Goal: Task Accomplishment & Management: Complete application form

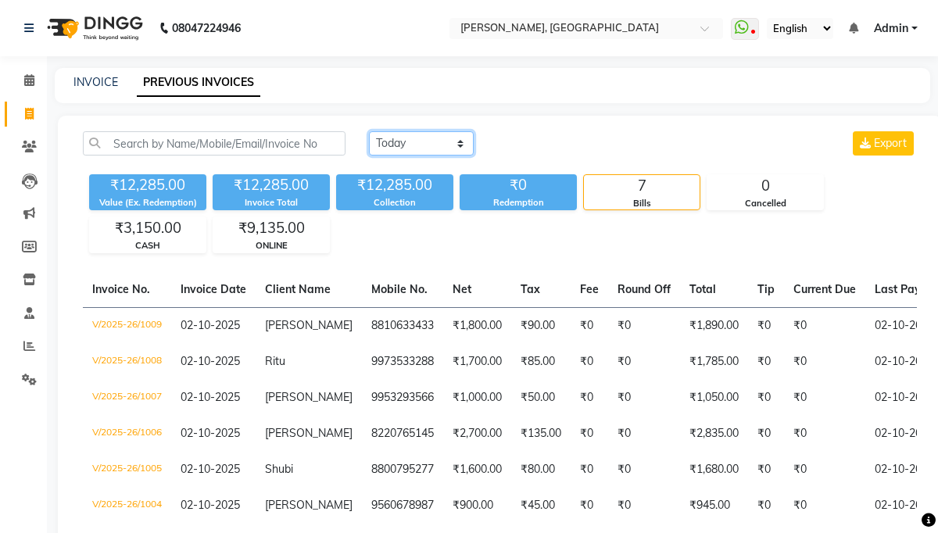
click at [453, 149] on select "Today Yesterday Custom Range" at bounding box center [421, 143] width 105 height 24
click at [369, 131] on select "Today Yesterday Custom Range" at bounding box center [421, 143] width 105 height 24
click at [419, 142] on select "Today Yesterday Custom Range" at bounding box center [421, 143] width 105 height 24
select select "today"
click at [369, 131] on select "Today Yesterday Custom Range" at bounding box center [421, 143] width 105 height 24
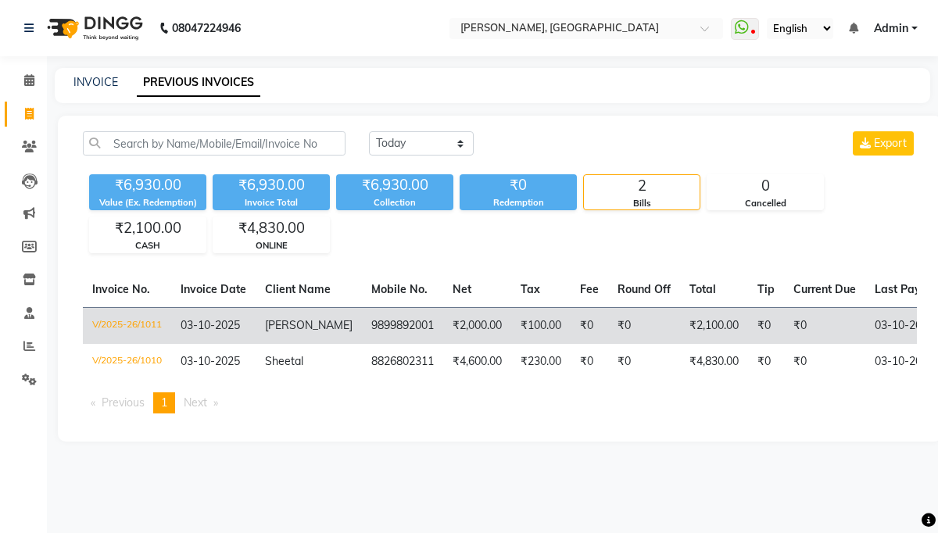
click at [131, 331] on td "V/2025-26/1011" at bounding box center [127, 325] width 88 height 37
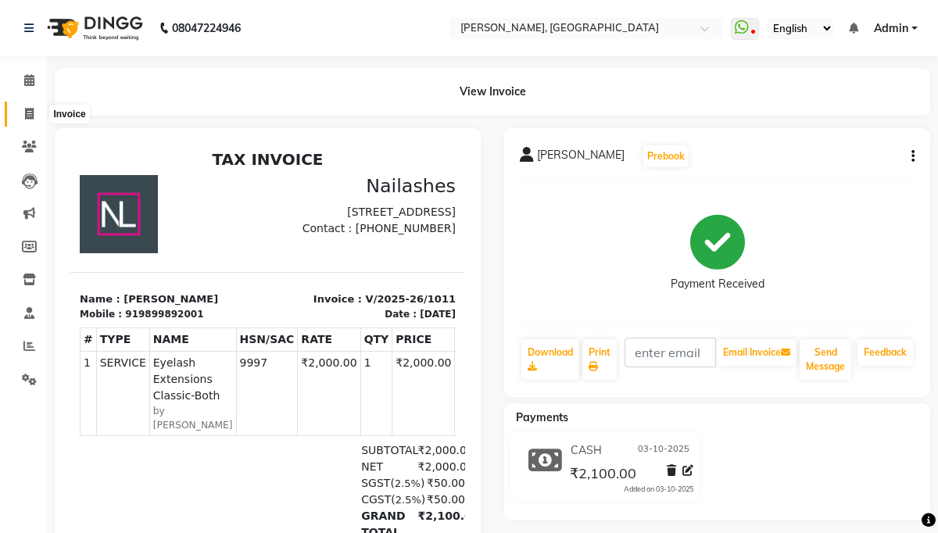
click at [27, 113] on icon at bounding box center [29, 114] width 9 height 12
select select "3842"
select select "service"
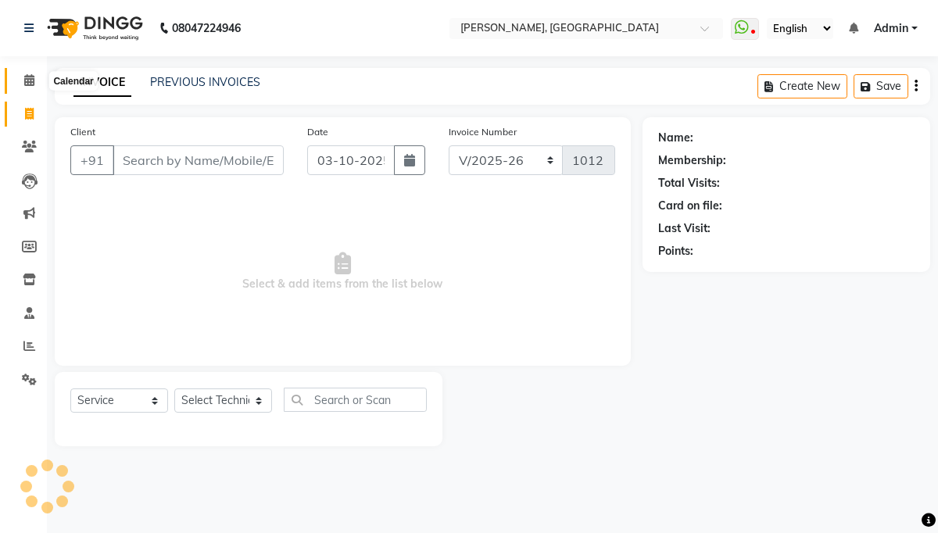
click at [34, 87] on span at bounding box center [29, 81] width 27 height 18
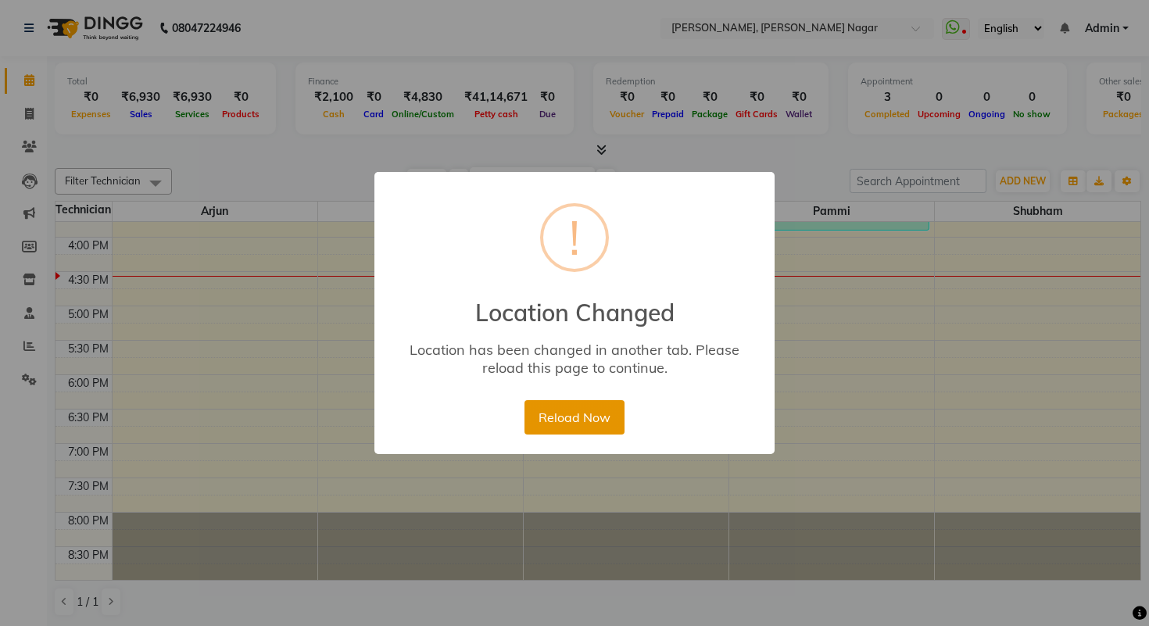
click at [588, 421] on button "Reload Now" at bounding box center [574, 417] width 99 height 34
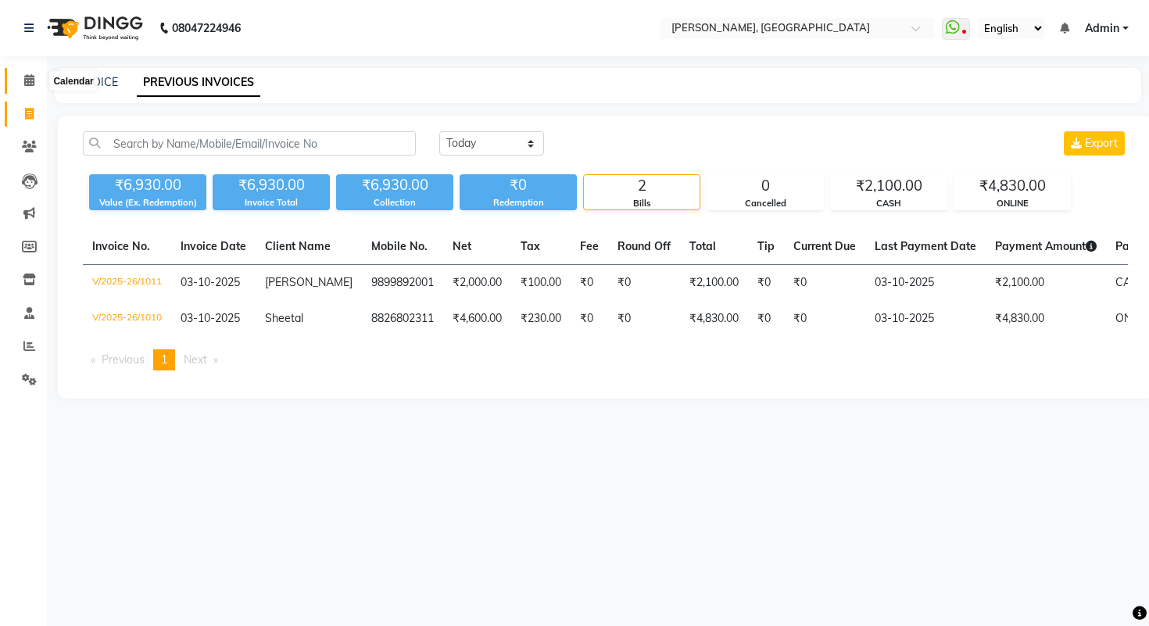
click at [32, 88] on span at bounding box center [29, 81] width 27 height 18
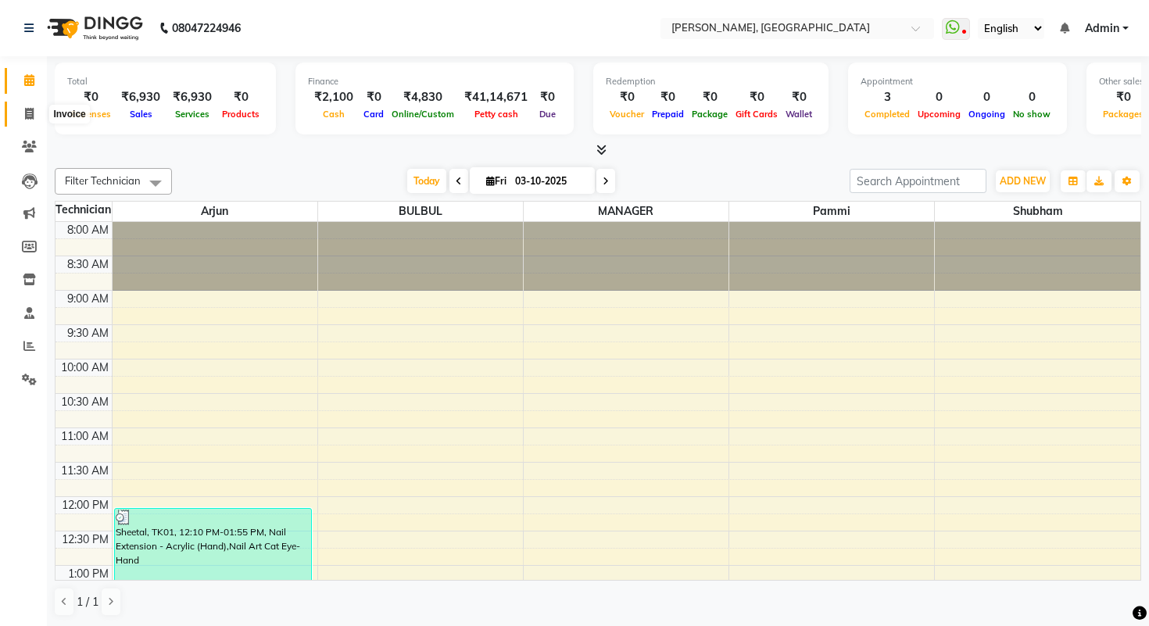
click at [36, 109] on span at bounding box center [29, 115] width 27 height 18
select select "service"
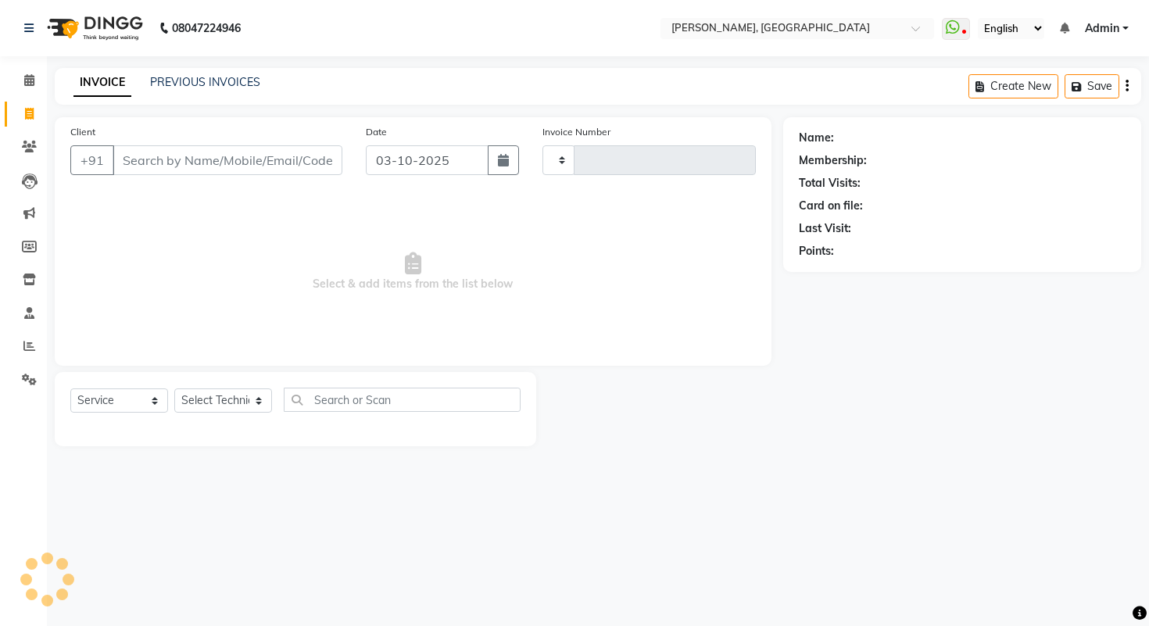
type input "1012"
select select "3842"
click at [185, 92] on div "INVOICE PREVIOUS INVOICES Create New Save" at bounding box center [598, 86] width 1087 height 37
click at [204, 81] on link "PREVIOUS INVOICES" at bounding box center [205, 82] width 110 height 14
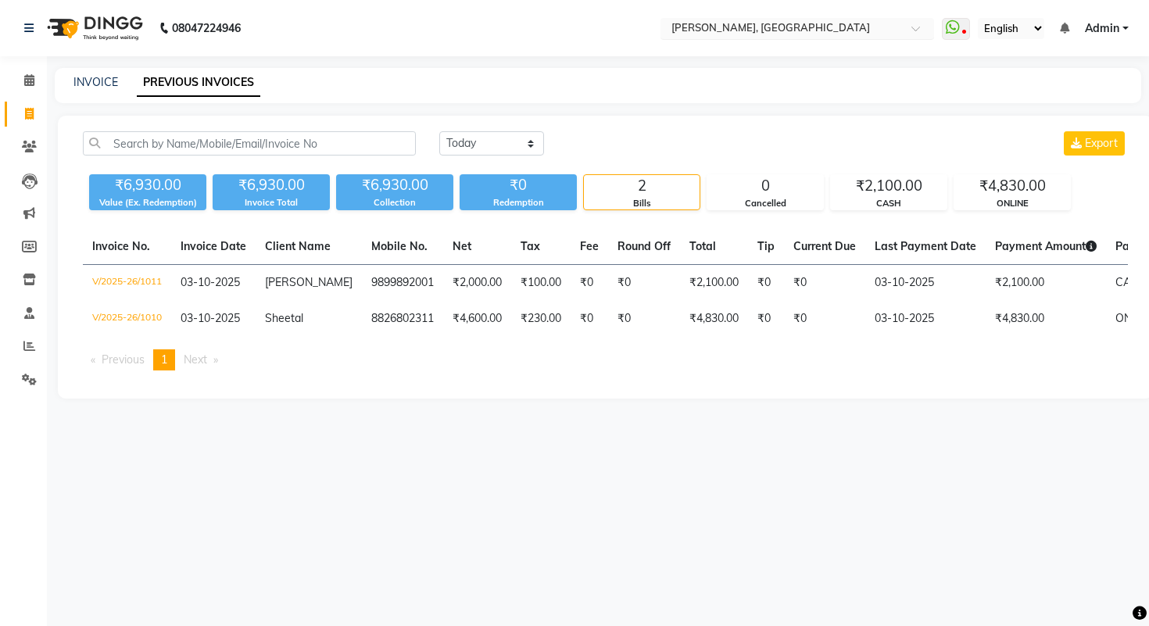
click at [692, 28] on input "text" at bounding box center [781, 30] width 227 height 16
type input "malviya"
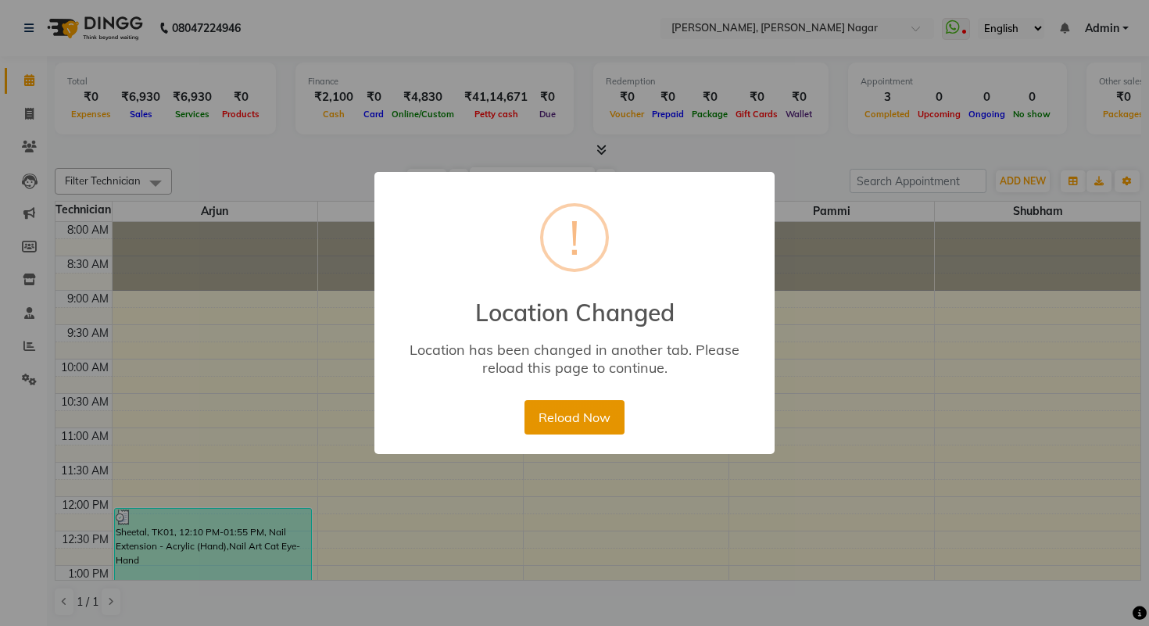
click at [581, 416] on button "Reload Now" at bounding box center [574, 417] width 99 height 34
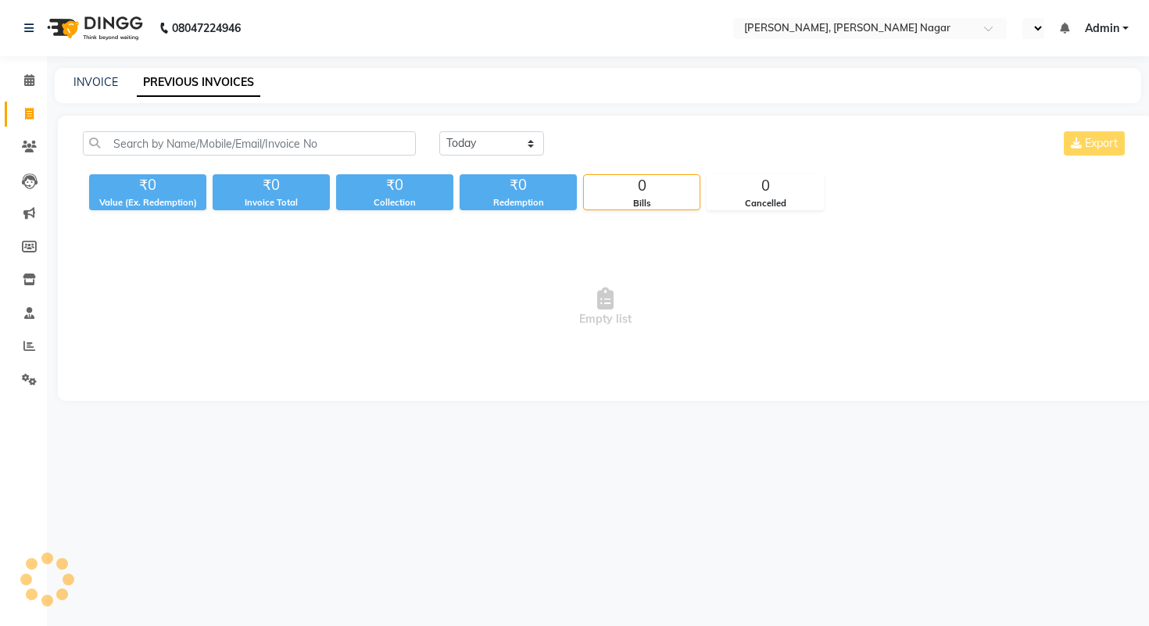
select select "en"
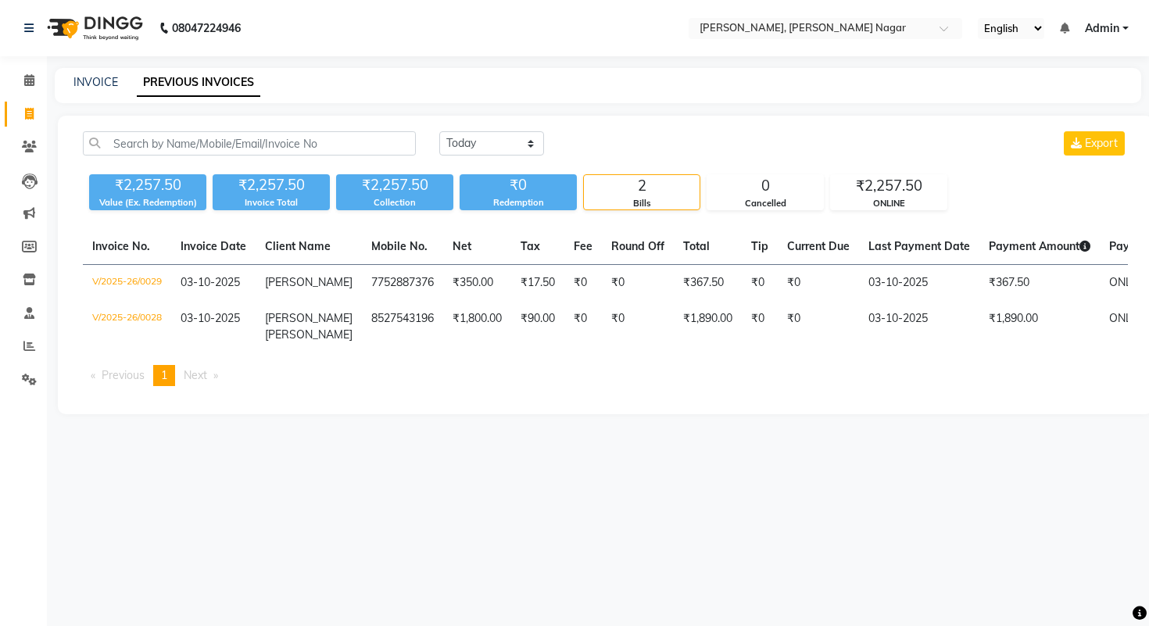
click at [27, 112] on icon at bounding box center [29, 114] width 9 height 12
select select "service"
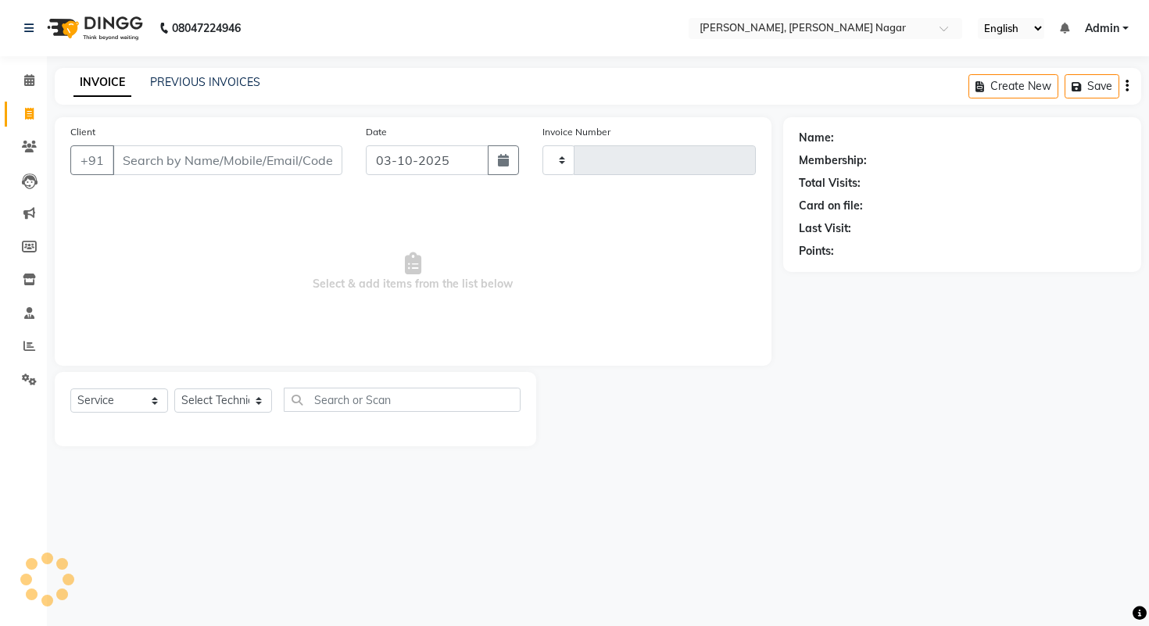
type input "0030"
select select "9049"
click at [182, 75] on link "PREVIOUS INVOICES" at bounding box center [205, 82] width 110 height 14
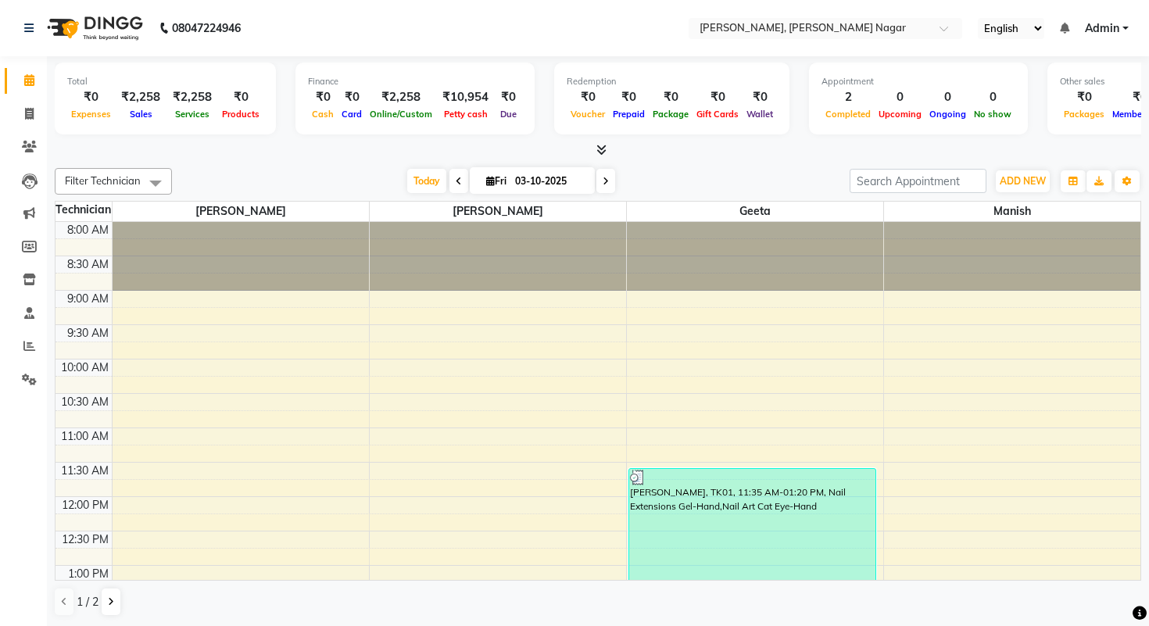
click at [600, 147] on icon at bounding box center [601, 150] width 10 height 12
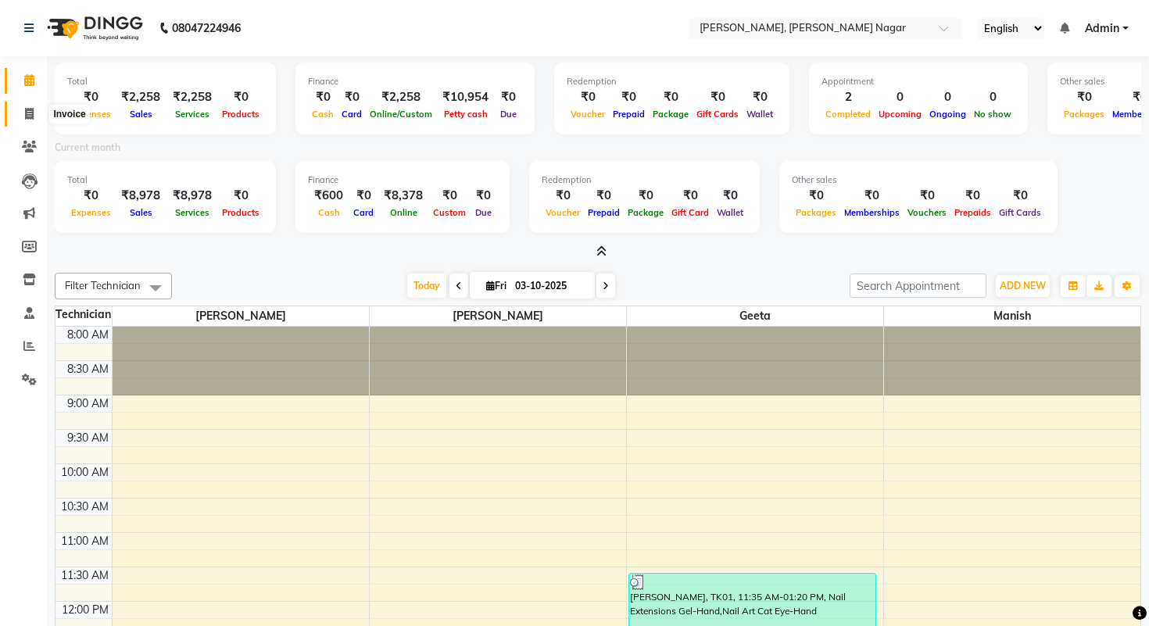
click at [36, 121] on span at bounding box center [29, 115] width 27 height 18
select select "9049"
select select "service"
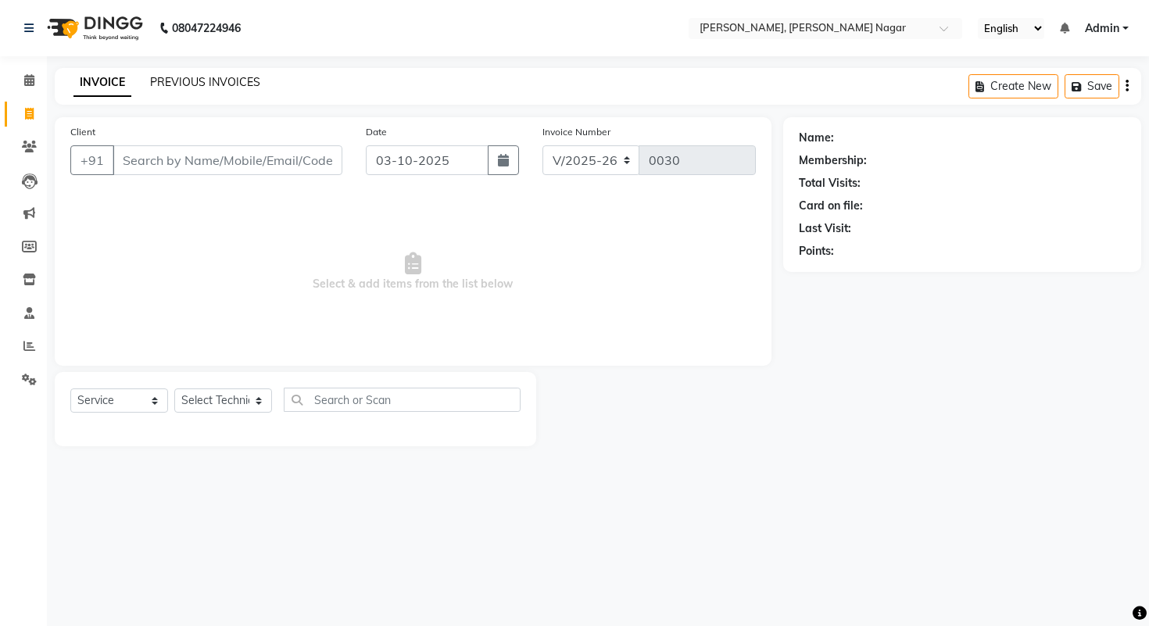
click at [208, 81] on link "PREVIOUS INVOICES" at bounding box center [205, 82] width 110 height 14
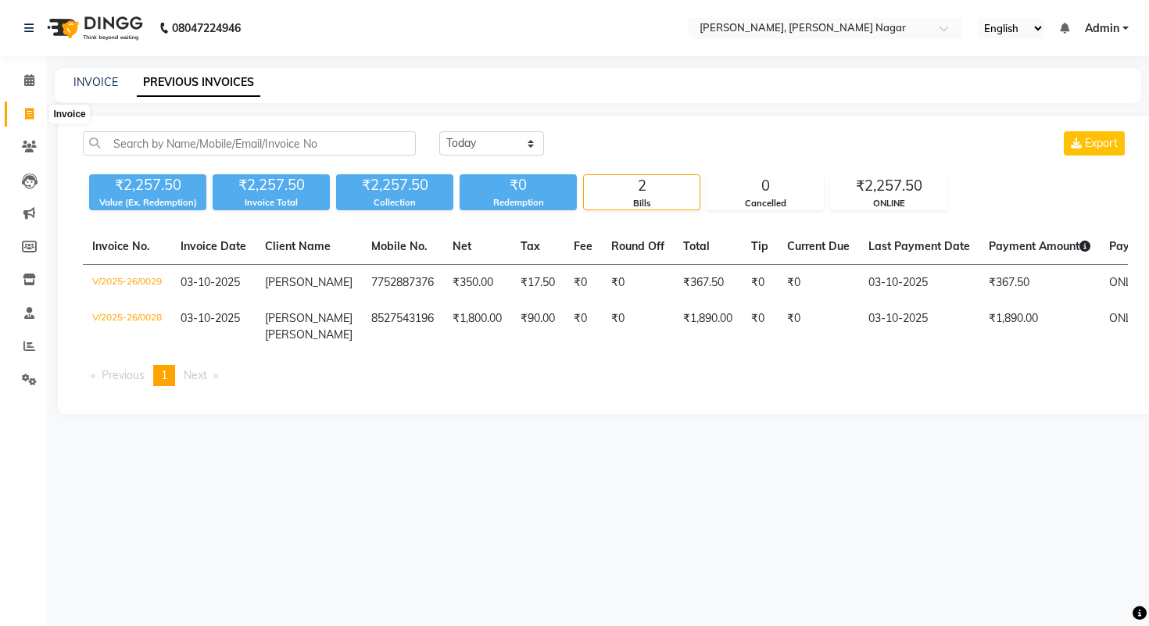
click at [33, 113] on icon at bounding box center [29, 114] width 9 height 12
select select "9049"
select select "service"
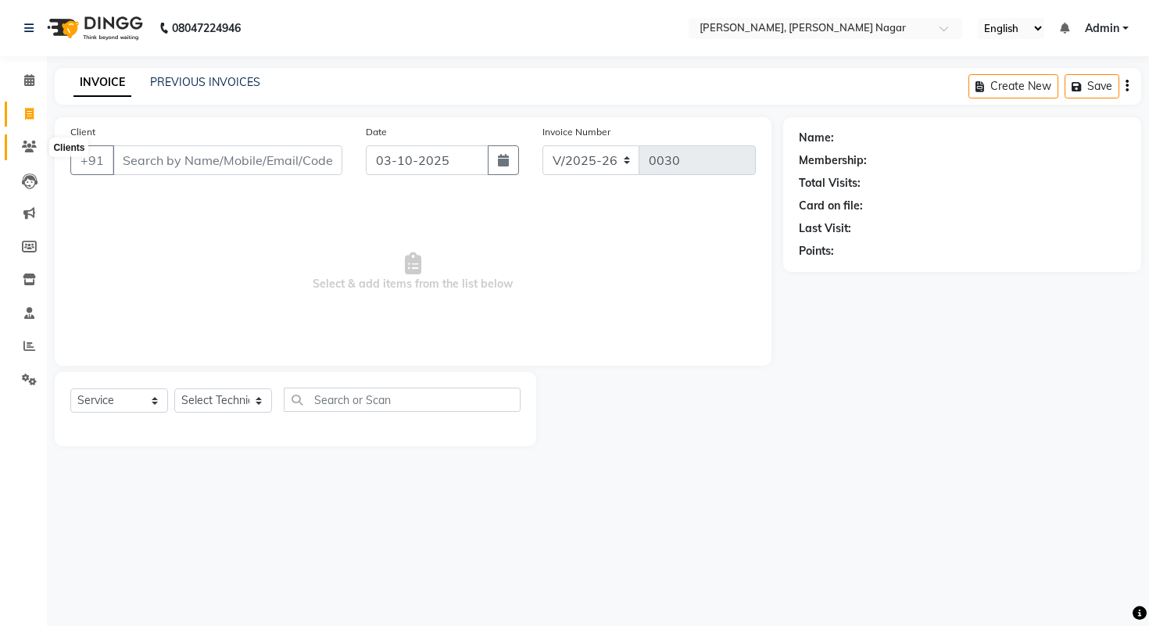
click at [29, 142] on icon at bounding box center [29, 147] width 15 height 12
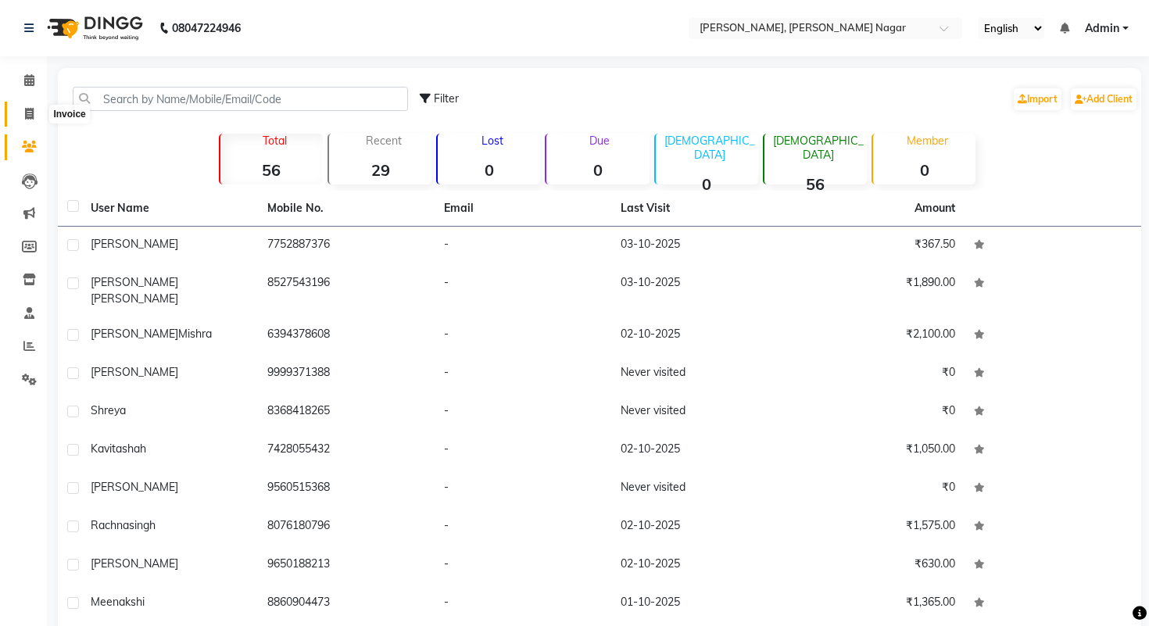
click at [30, 114] on icon at bounding box center [29, 114] width 9 height 12
select select "service"
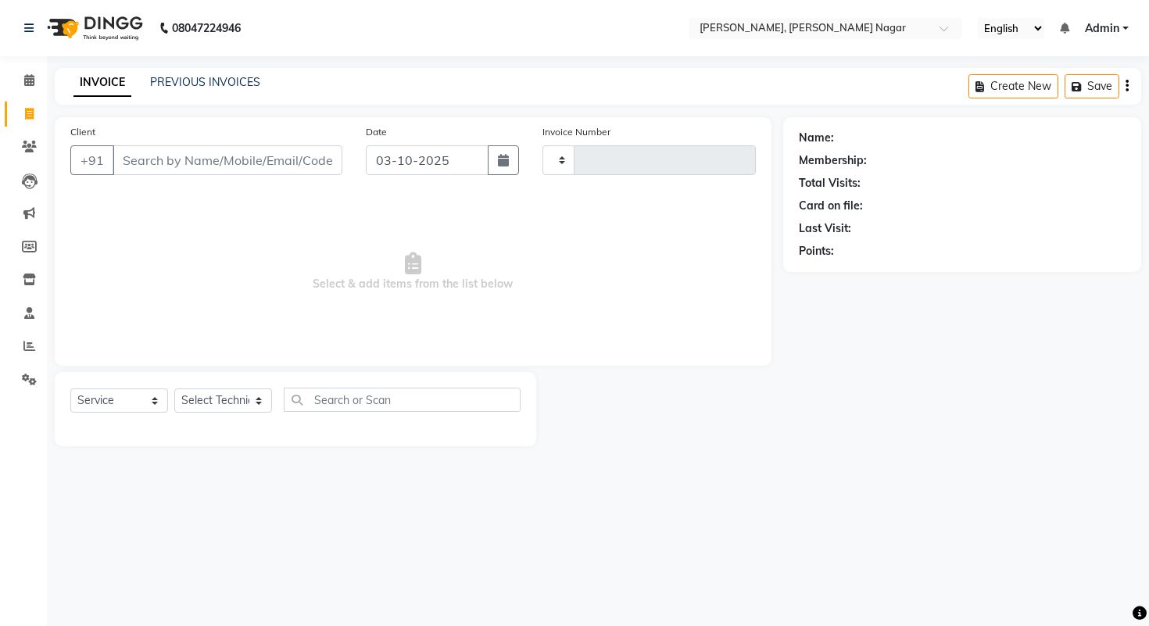
type input "0030"
select select "9049"
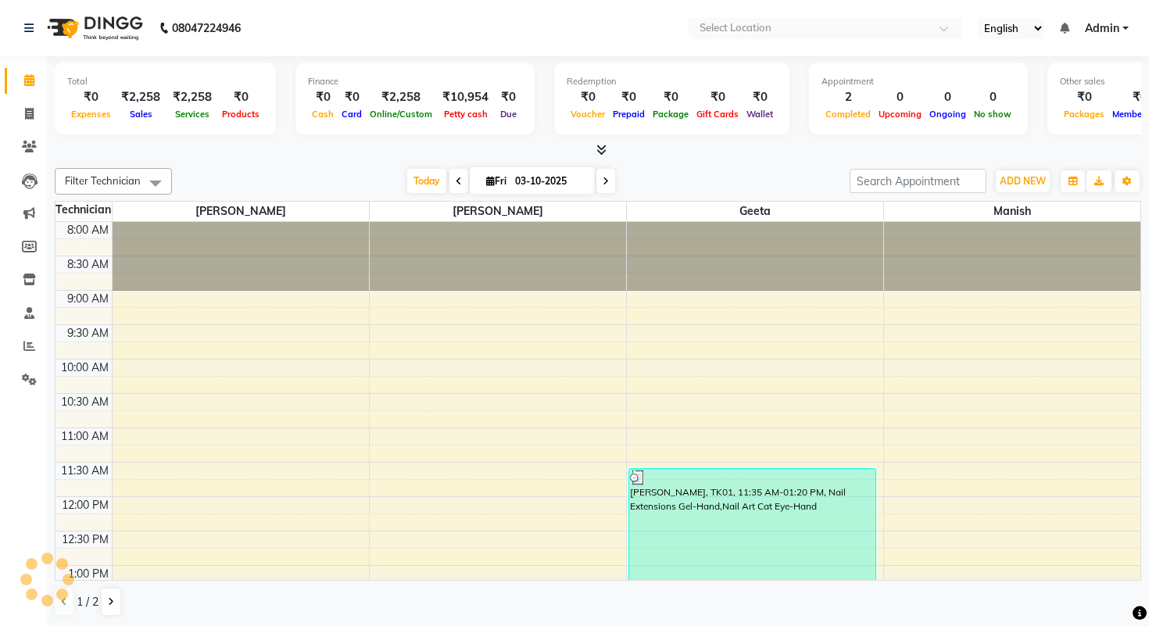
select select "en"
click at [602, 152] on icon at bounding box center [601, 150] width 10 height 12
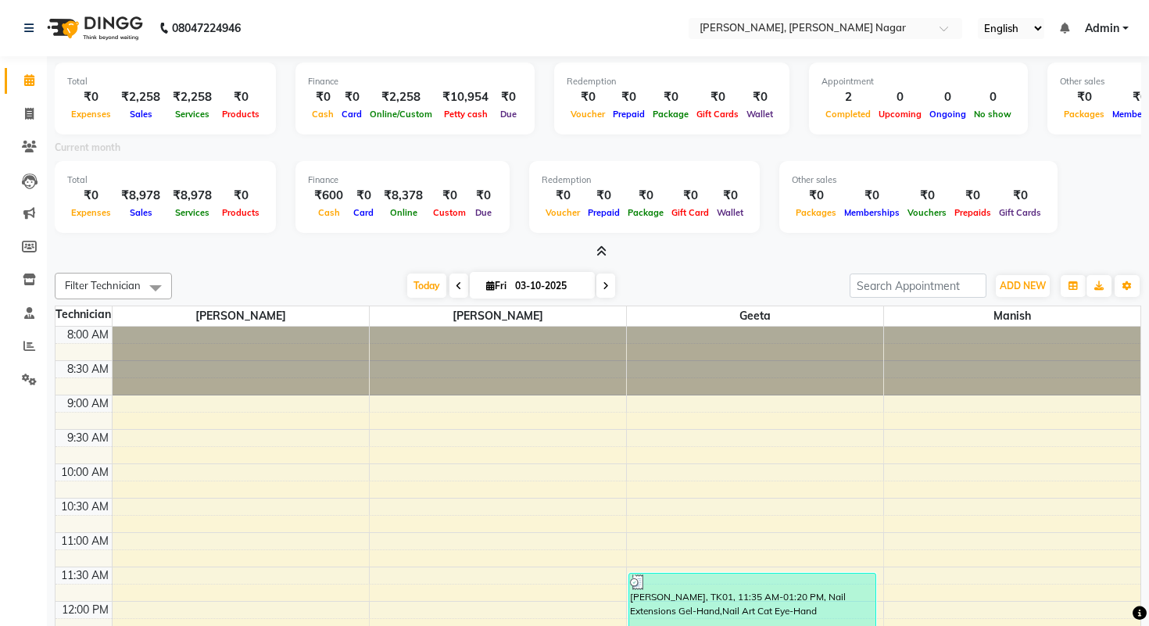
click at [596, 249] on icon at bounding box center [601, 251] width 10 height 12
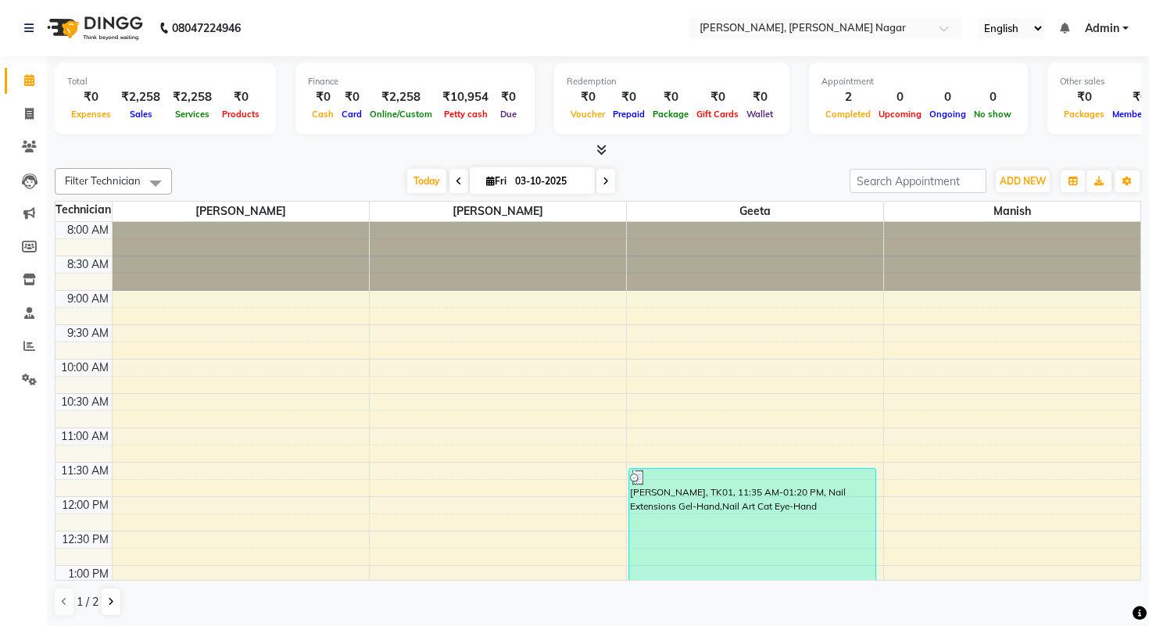
click at [600, 147] on icon at bounding box center [601, 150] width 10 height 12
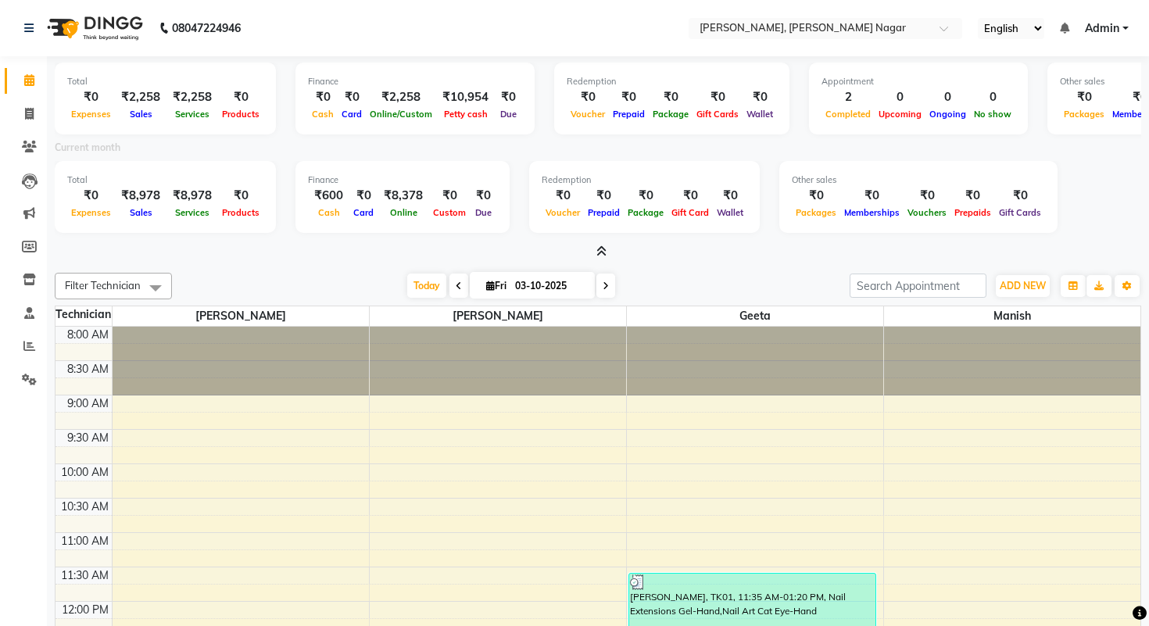
click at [596, 247] on icon at bounding box center [601, 251] width 10 height 12
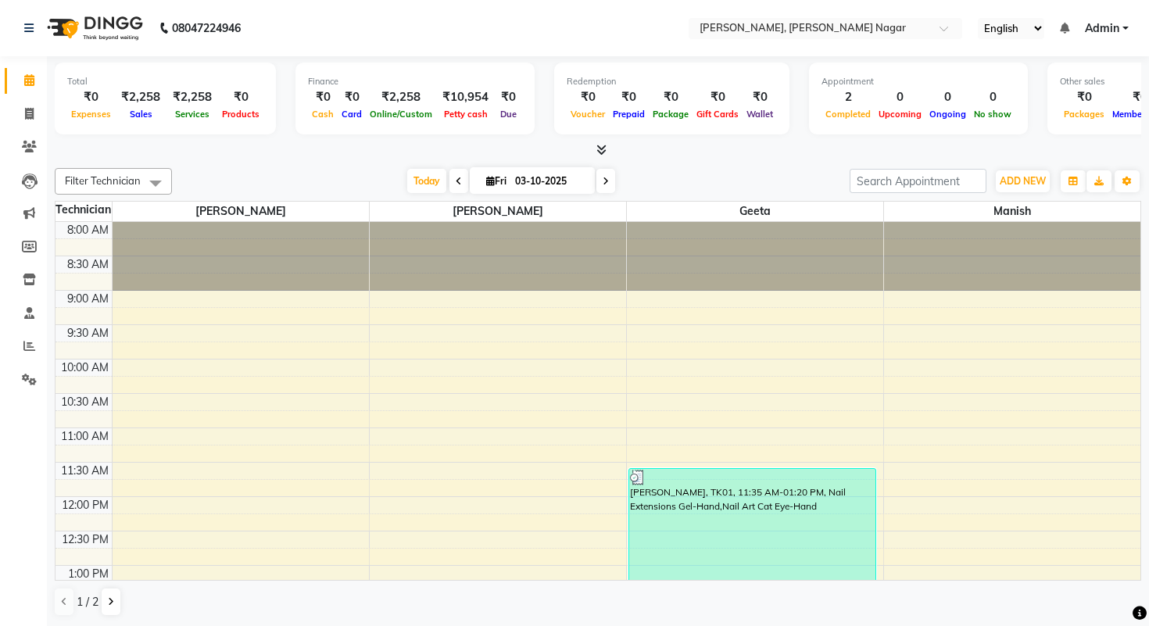
click at [603, 144] on icon at bounding box center [601, 150] width 10 height 12
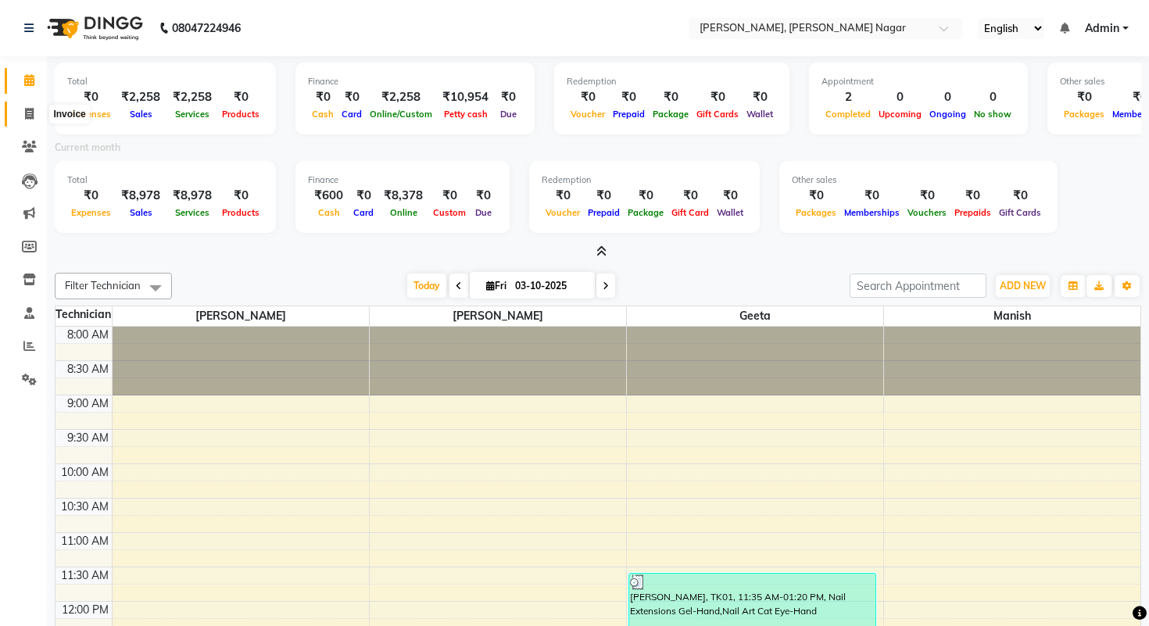
click at [23, 117] on span at bounding box center [29, 115] width 27 height 18
select select "service"
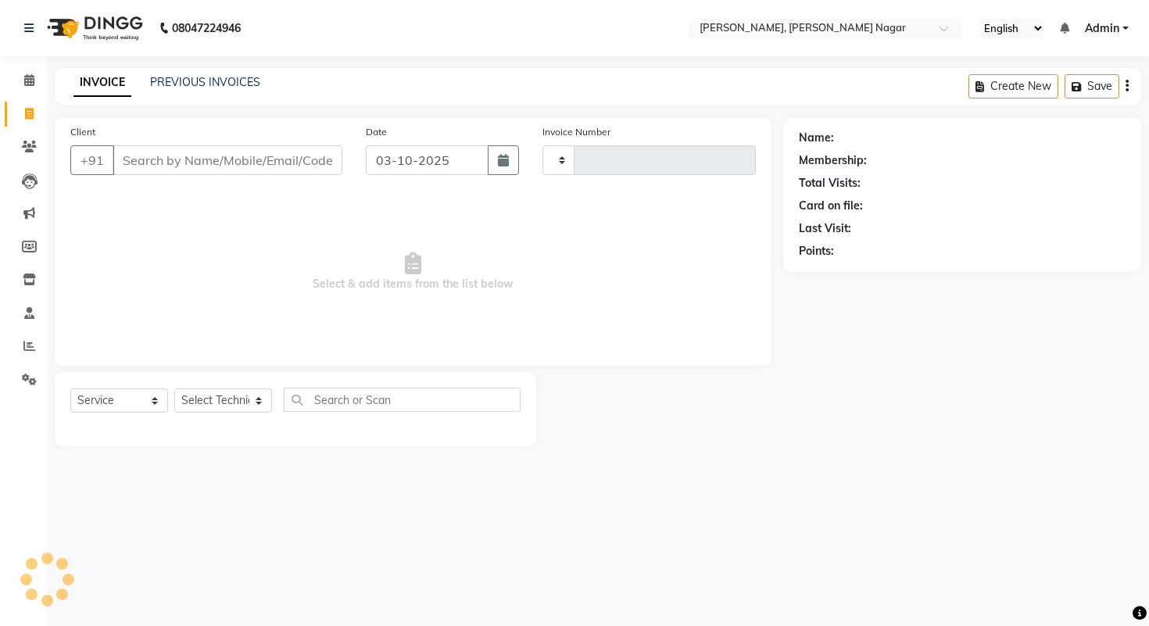
type input "0030"
select select "9049"
click at [237, 84] on link "PREVIOUS INVOICES" at bounding box center [205, 82] width 110 height 14
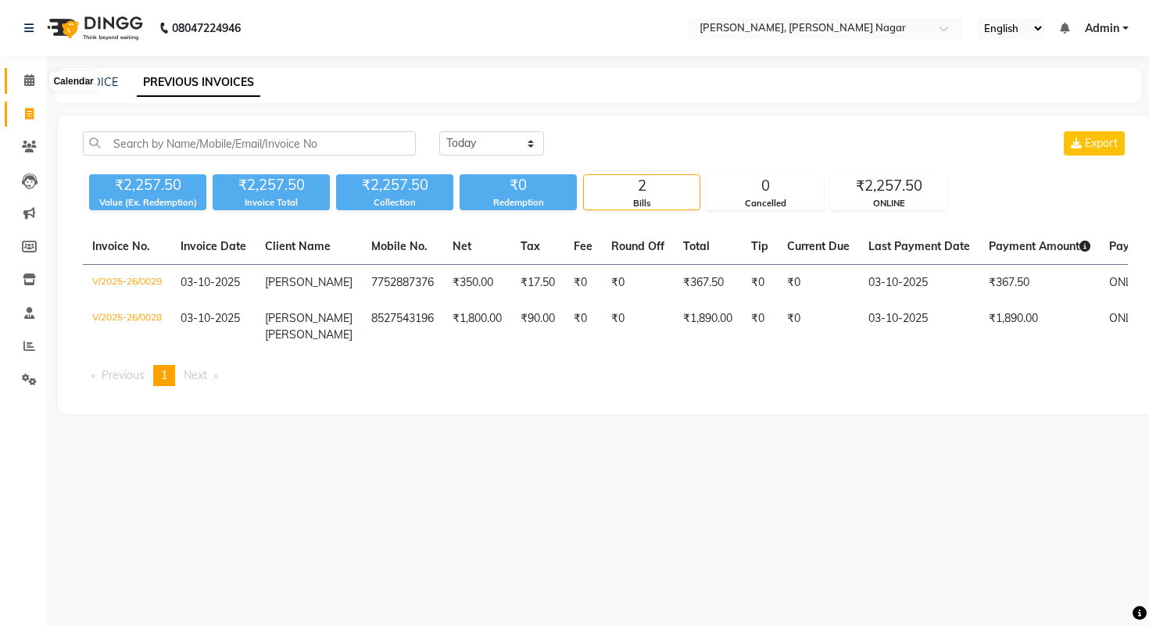
click at [28, 87] on span at bounding box center [29, 81] width 27 height 18
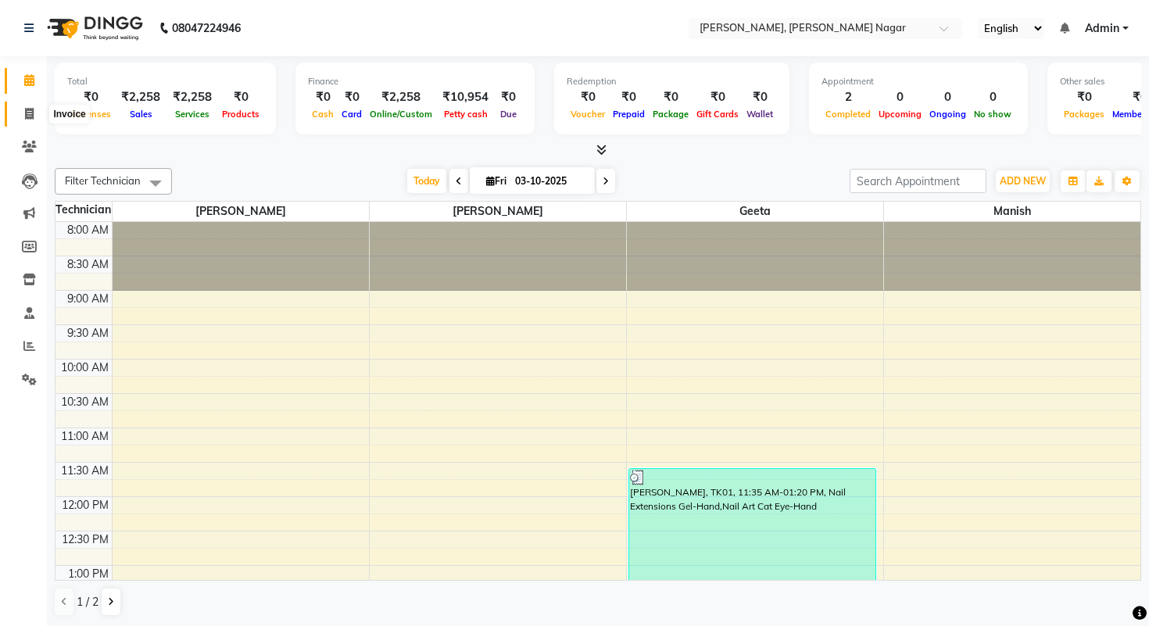
click at [29, 108] on icon at bounding box center [29, 114] width 9 height 12
select select "9049"
select select "service"
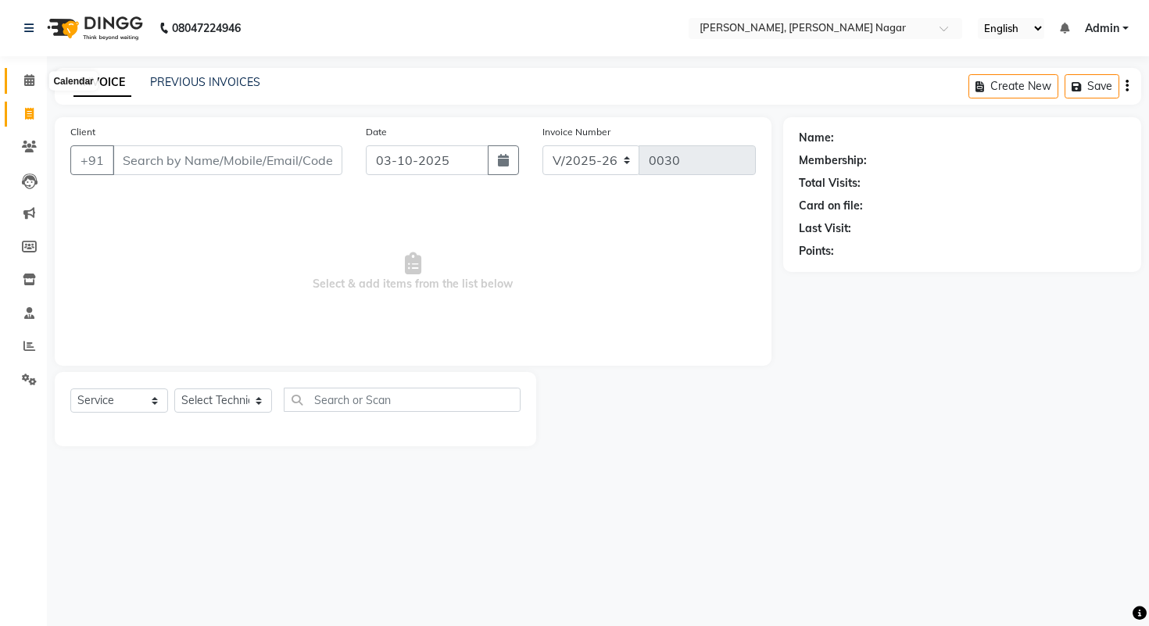
click at [36, 81] on span at bounding box center [29, 81] width 27 height 18
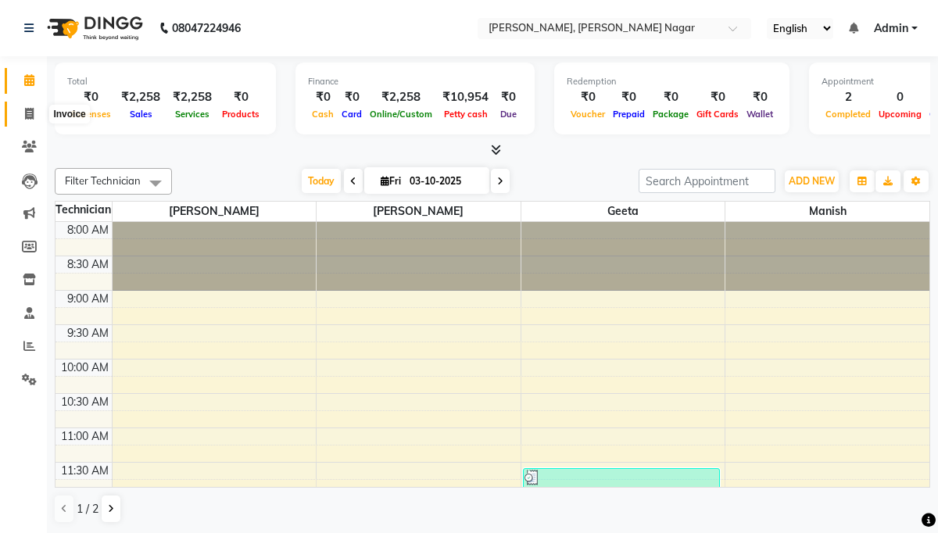
click at [30, 115] on icon at bounding box center [29, 114] width 9 height 12
select select "9049"
select select "service"
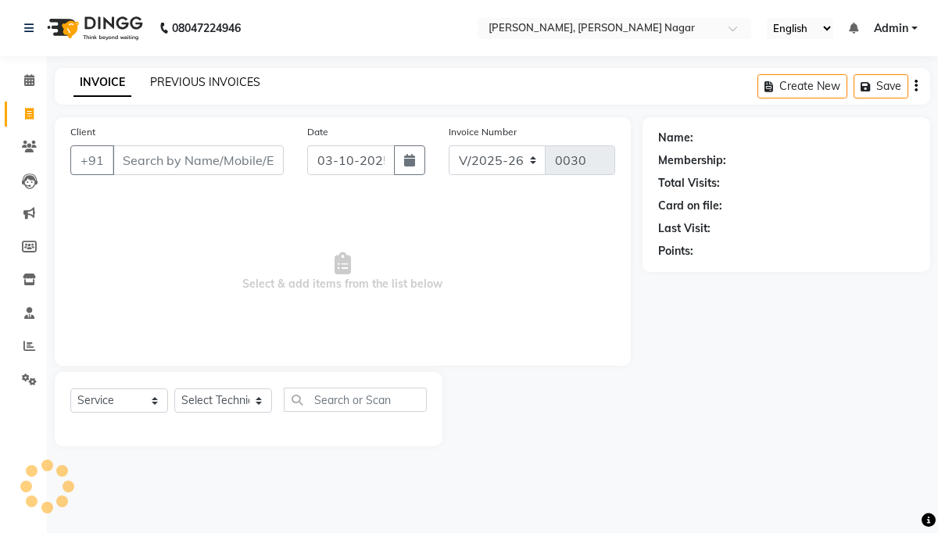
click at [186, 84] on link "PREVIOUS INVOICES" at bounding box center [205, 82] width 110 height 14
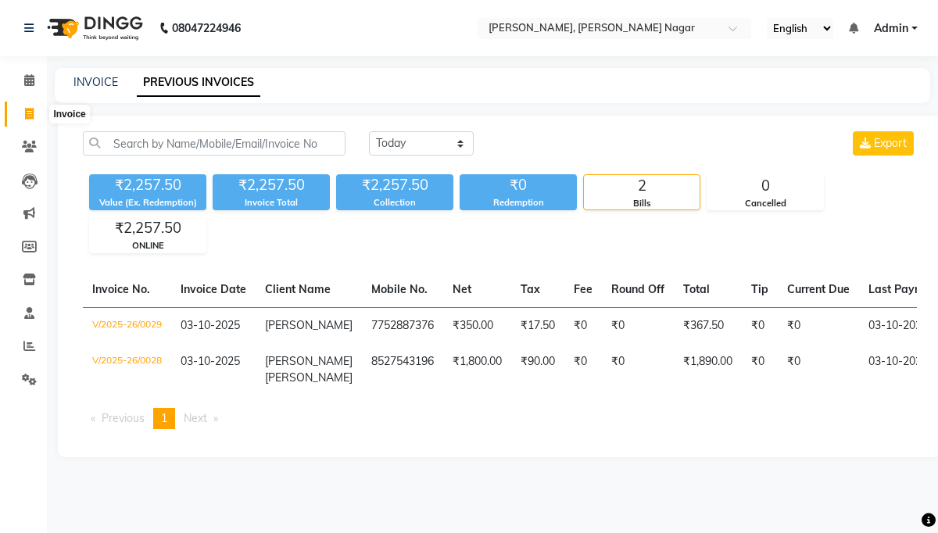
click at [29, 113] on icon at bounding box center [29, 114] width 9 height 12
select select "9049"
select select "service"
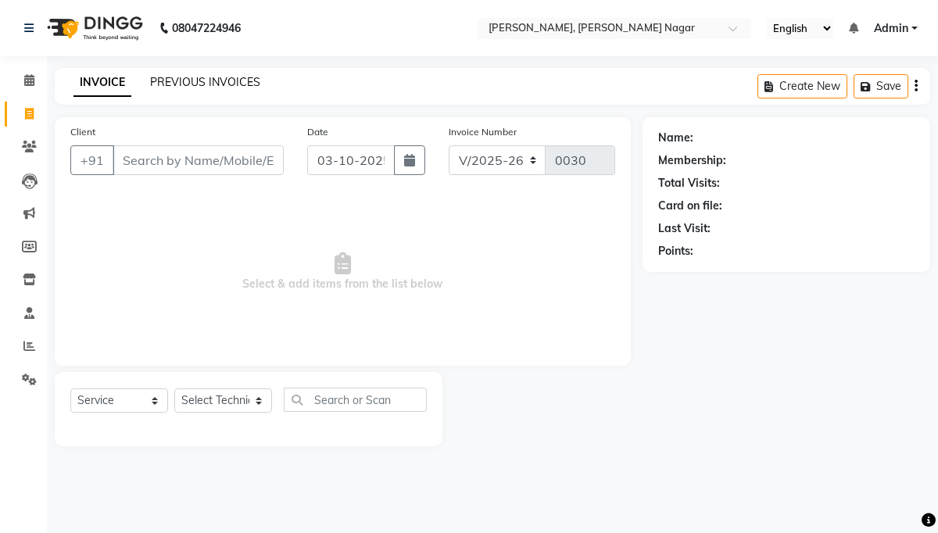
click at [243, 87] on link "PREVIOUS INVOICES" at bounding box center [205, 82] width 110 height 14
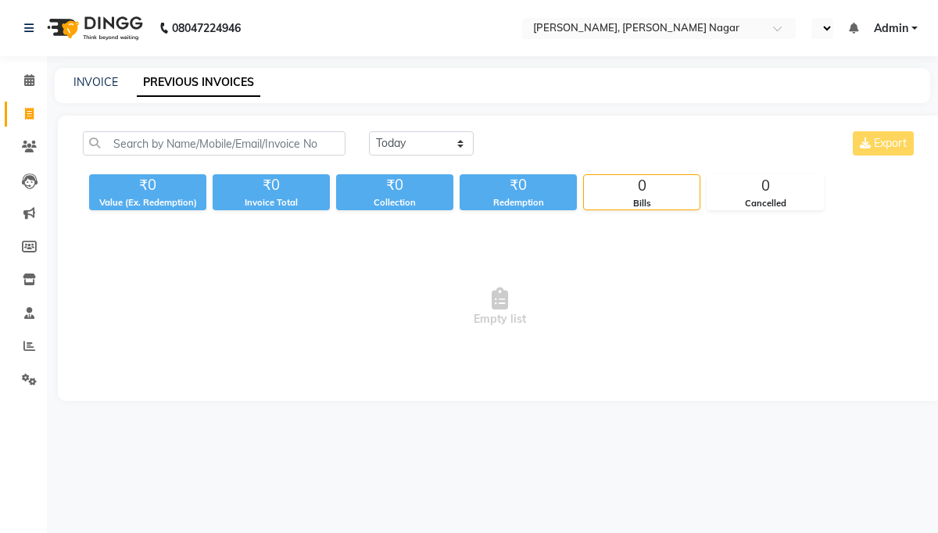
select select "en"
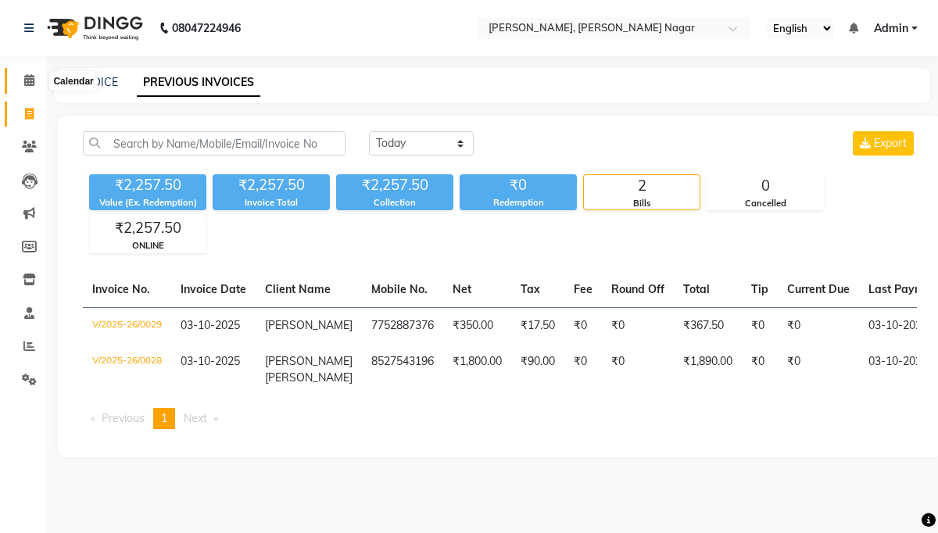
click at [27, 82] on icon at bounding box center [29, 80] width 10 height 12
